Goal: Task Accomplishment & Management: Manage account settings

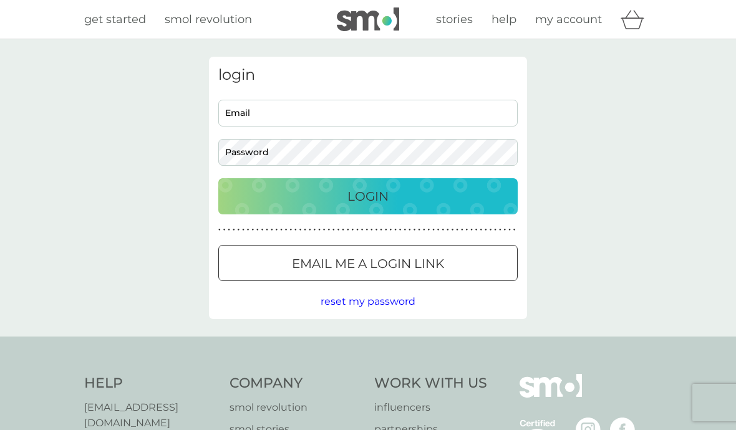
click at [345, 119] on input "Email" at bounding box center [367, 113] width 299 height 27
type input "[EMAIL_ADDRESS][DOMAIN_NAME]"
click at [368, 196] on button "Login" at bounding box center [367, 196] width 299 height 36
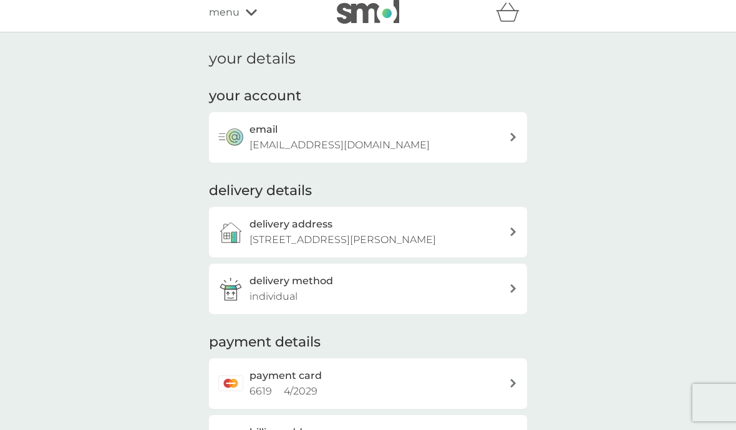
scroll to position [5, 0]
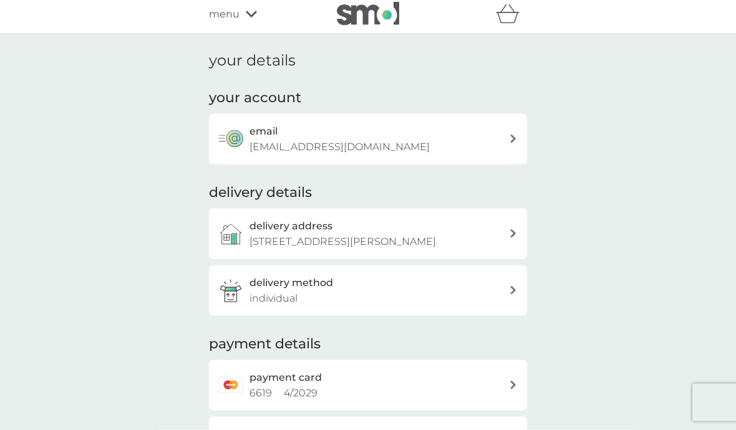
click at [242, 9] on div "menu" at bounding box center [262, 14] width 106 height 16
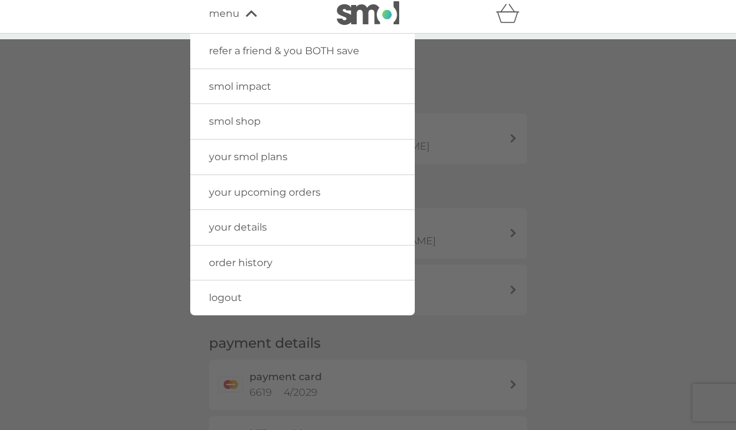
click at [363, 190] on link "your upcoming orders" at bounding box center [302, 192] width 224 height 35
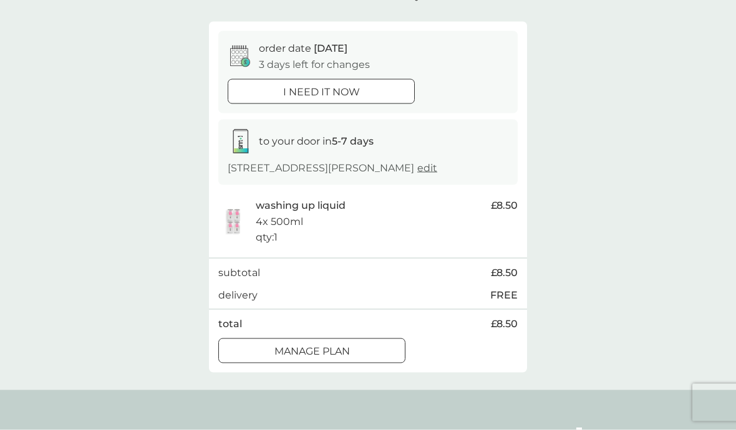
scroll to position [94, 0]
click at [375, 359] on div "Manage plan" at bounding box center [312, 351] width 186 height 16
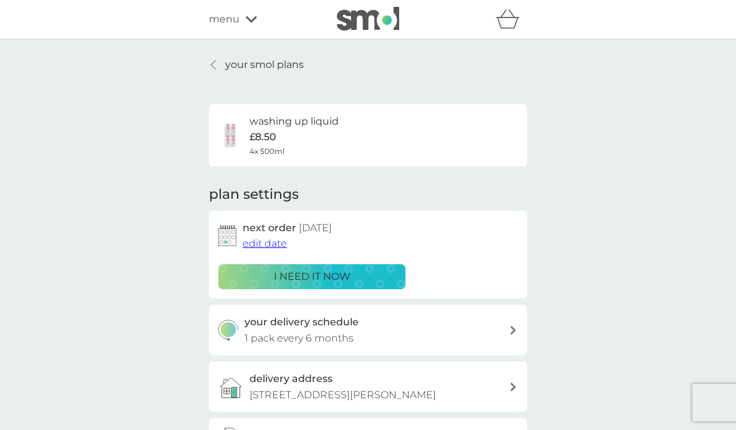
click at [494, 332] on div "your delivery schedule 1 pack every 6 months" at bounding box center [376, 330] width 265 height 32
select select "6"
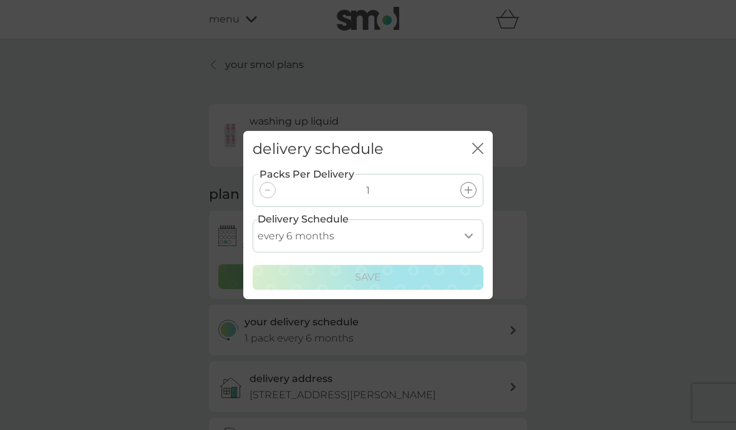
click at [478, 154] on icon "close" at bounding box center [477, 148] width 11 height 11
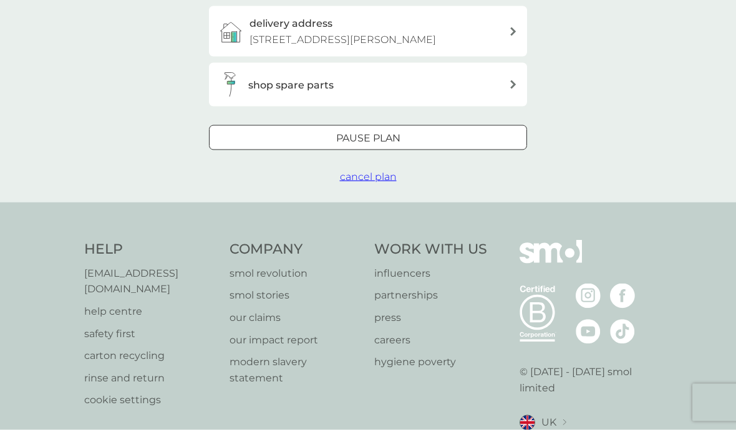
scroll to position [364, 0]
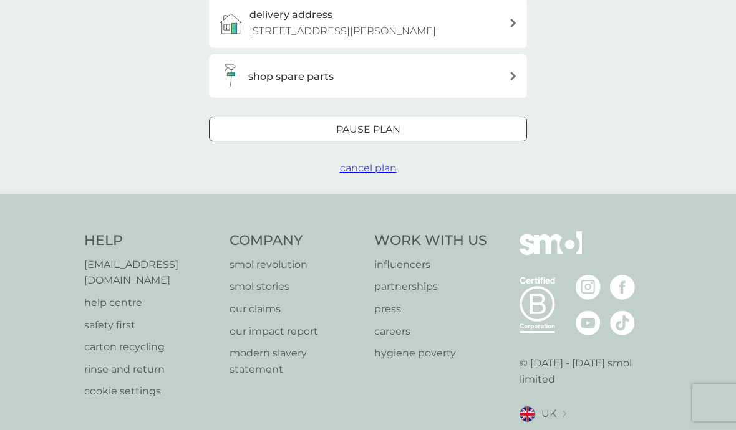
click at [398, 138] on p "Pause plan" at bounding box center [368, 130] width 64 height 16
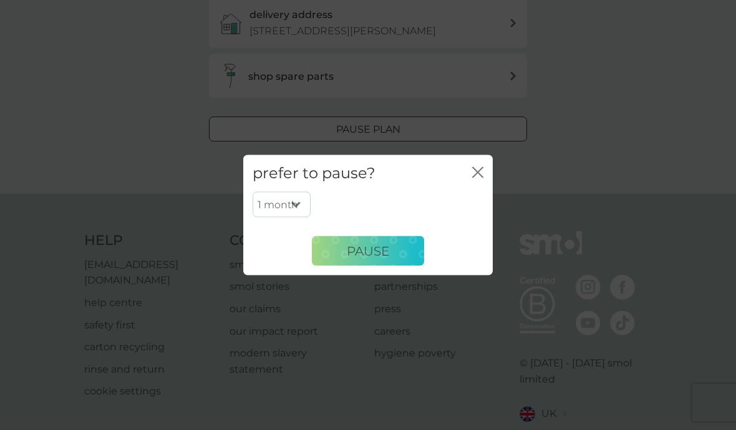
click at [299, 218] on select "1 month 2 months 3 months 4 months 5 months 6 months" at bounding box center [281, 204] width 58 height 26
select select "3"
click at [393, 266] on button "Pause" at bounding box center [368, 251] width 112 height 30
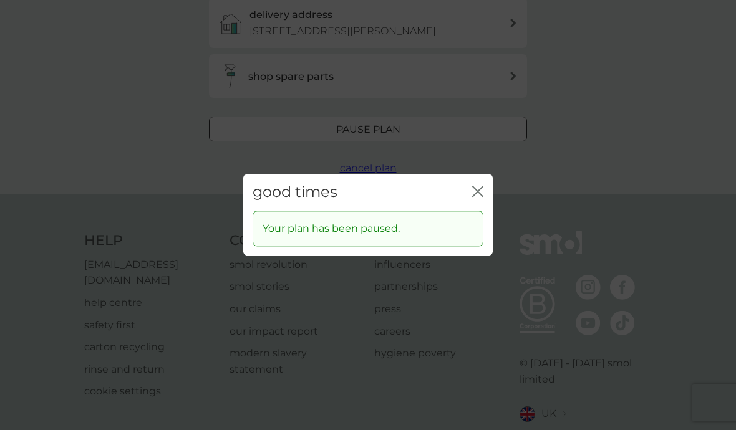
click at [479, 197] on icon "close" at bounding box center [477, 191] width 11 height 11
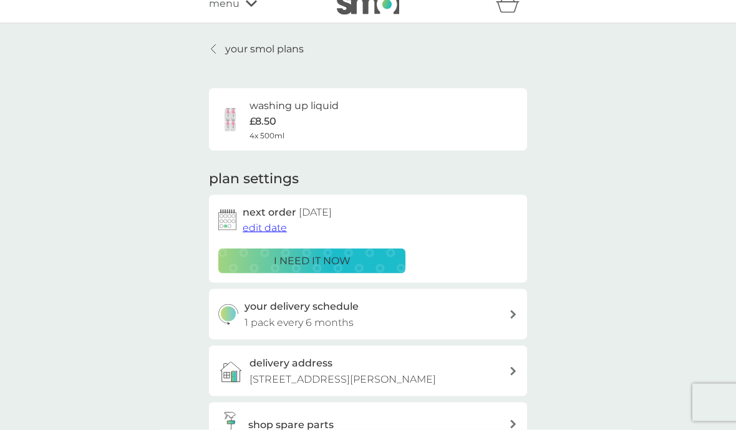
scroll to position [0, 0]
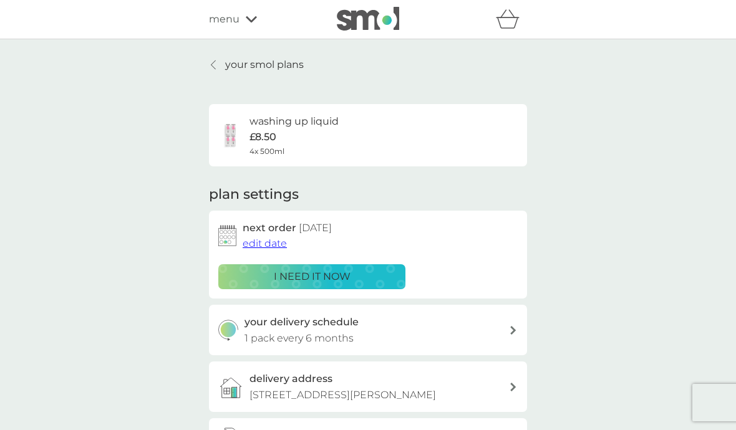
click at [507, 26] on icon "basket" at bounding box center [508, 18] width 24 height 19
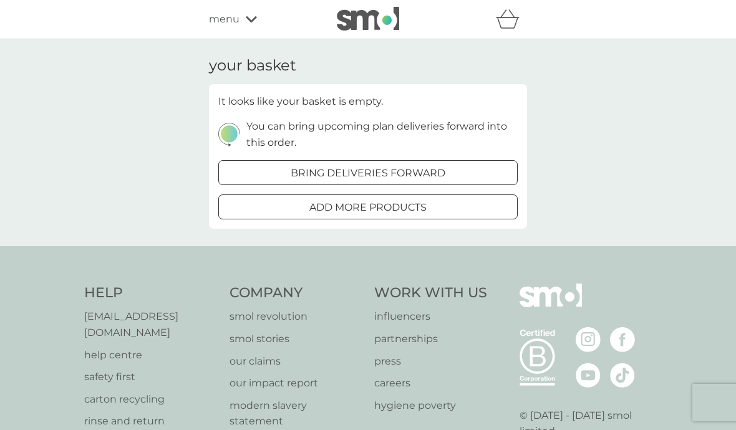
click at [248, 22] on icon at bounding box center [251, 19] width 11 height 7
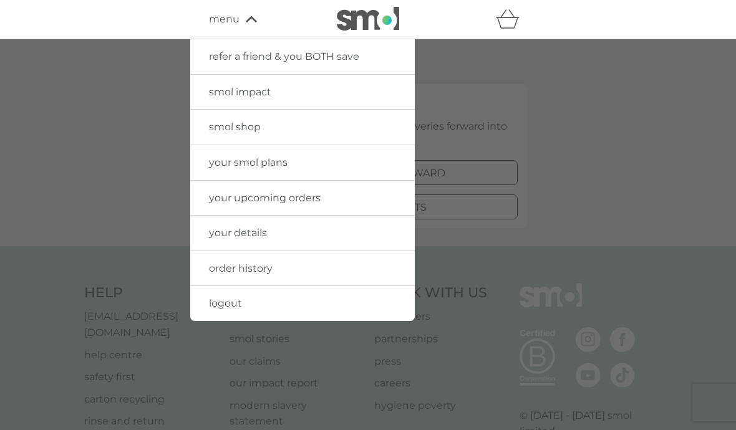
click at [272, 129] on link "smol shop" at bounding box center [302, 127] width 224 height 35
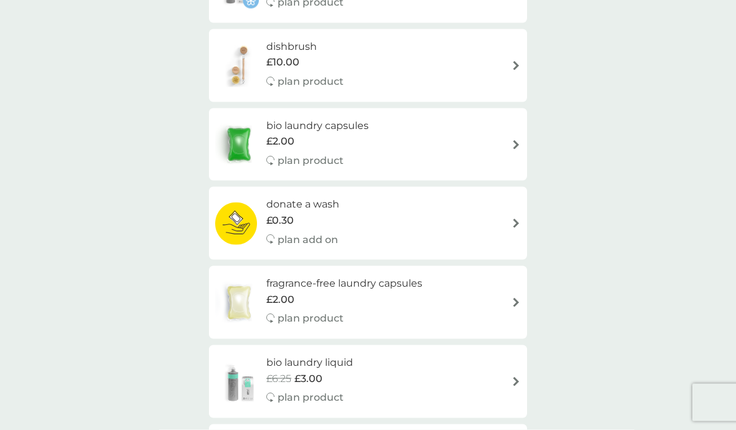
scroll to position [572, 0]
click at [516, 145] on div "bio laundry capsules £2.00 plan product" at bounding box center [367, 144] width 305 height 54
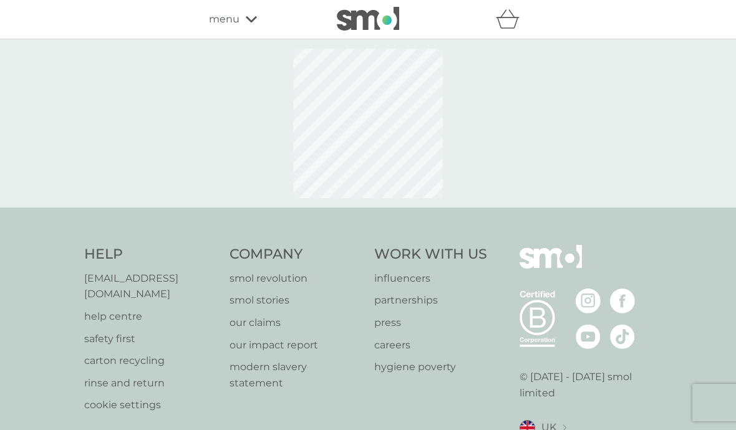
select select "42"
